Goal: Navigation & Orientation: Understand site structure

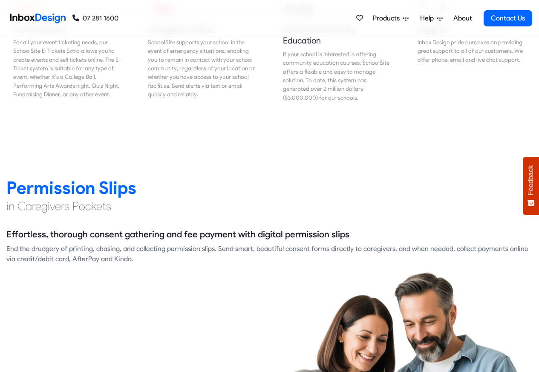
scroll to position [1073, 0]
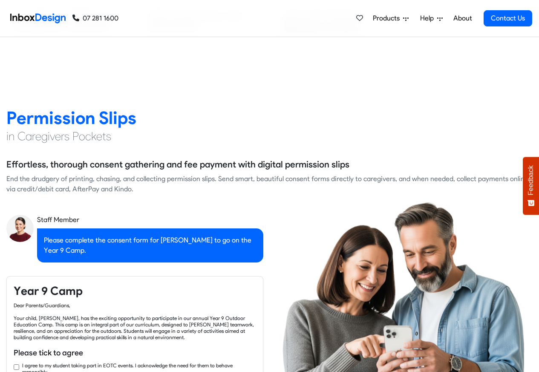
checkbox input "true"
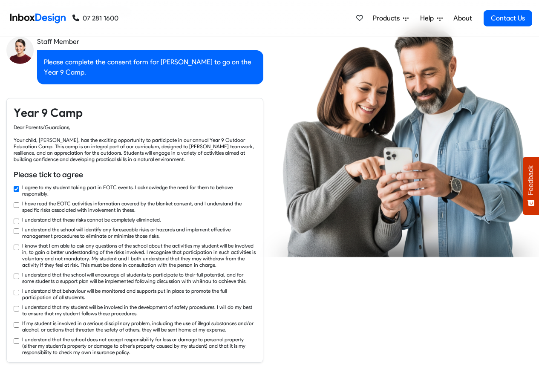
checkbox input "true"
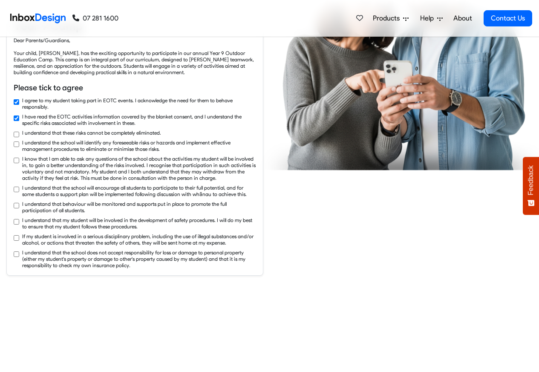
checkbox input "true"
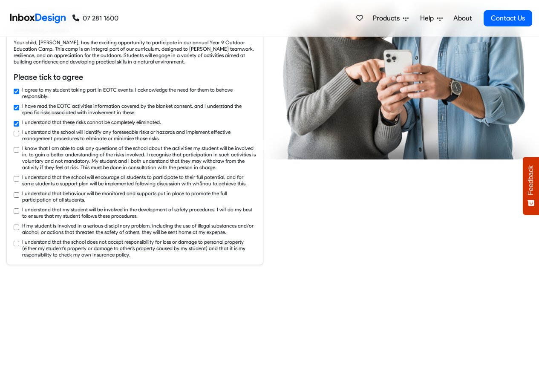
checkbox input "true"
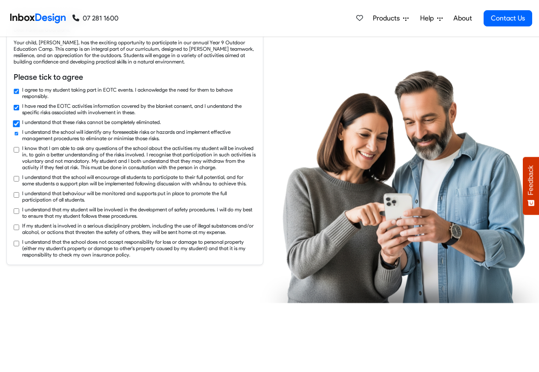
scroll to position [1431, 0]
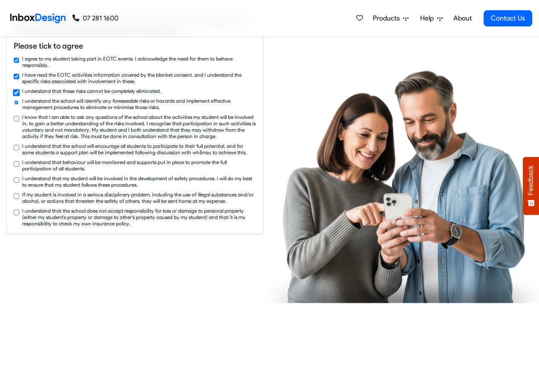
checkbox input "true"
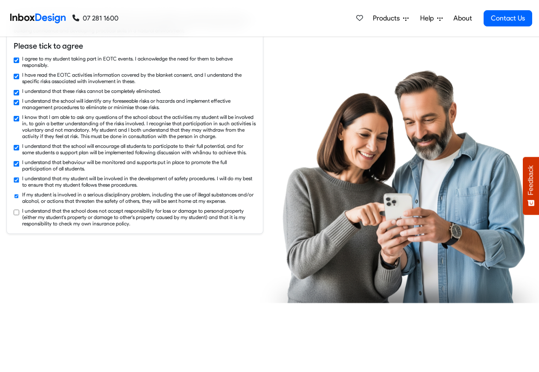
checkbox input "true"
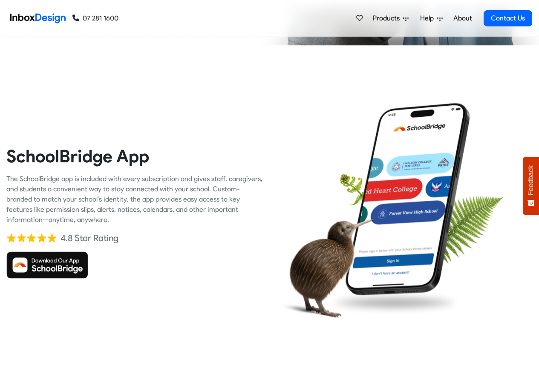
scroll to position [1789, 0]
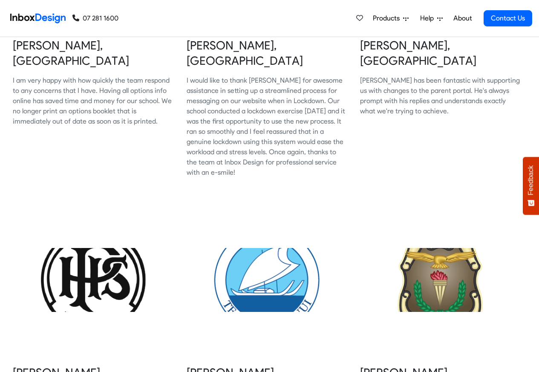
scroll to position [358, 0]
